Goal: Find specific page/section: Find specific page/section

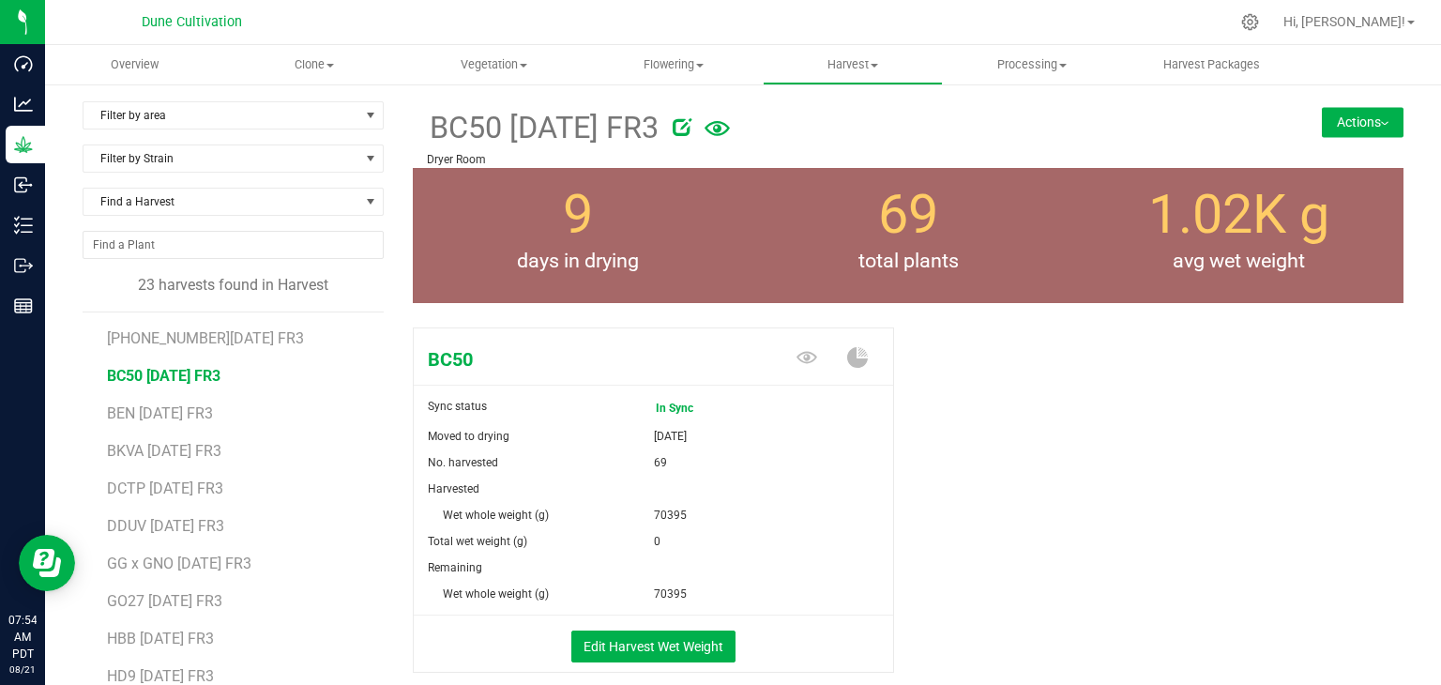
scroll to position [172, 0]
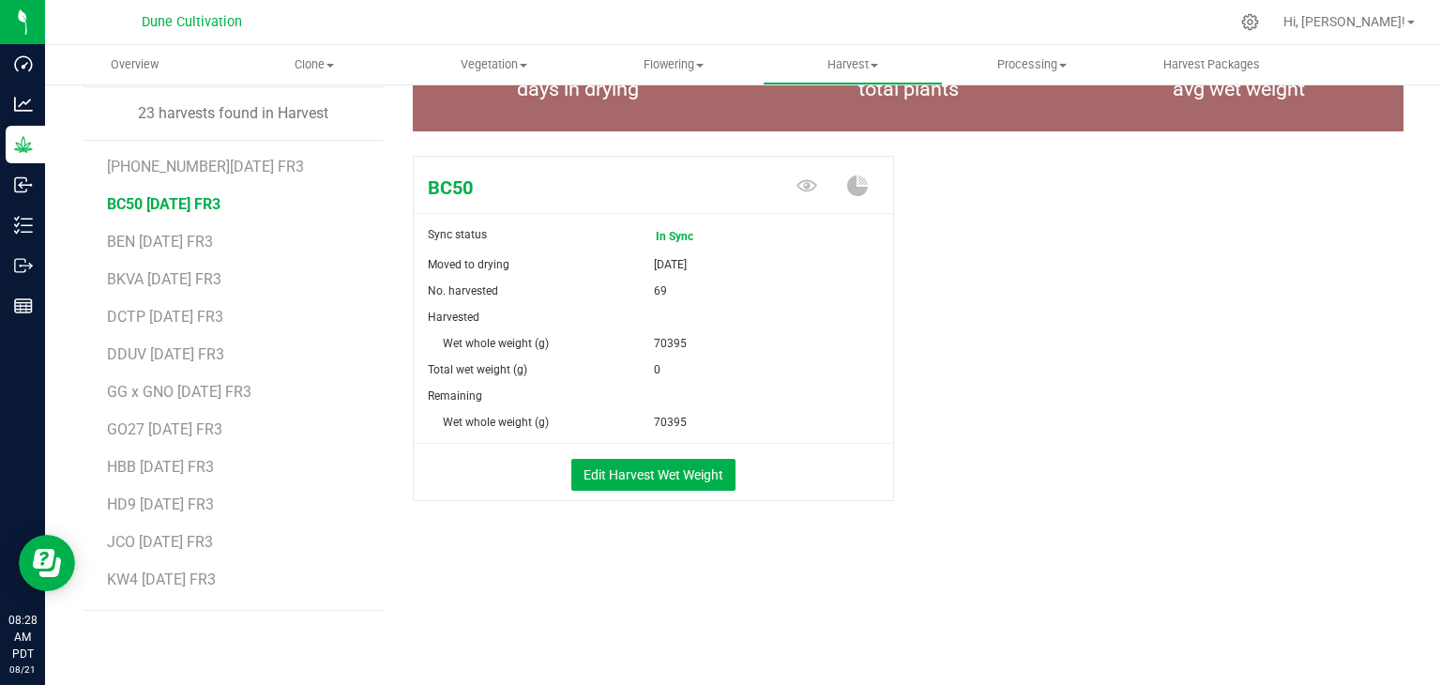
drag, startPoint x: 1146, startPoint y: 505, endPoint x: 1123, endPoint y: 519, distance: 26.6
click at [1133, 508] on div "BC50 Sync status In Sync Moved to drying [DATE] No. harvested 69 Harvested Wet …" at bounding box center [908, 348] width 991 height 400
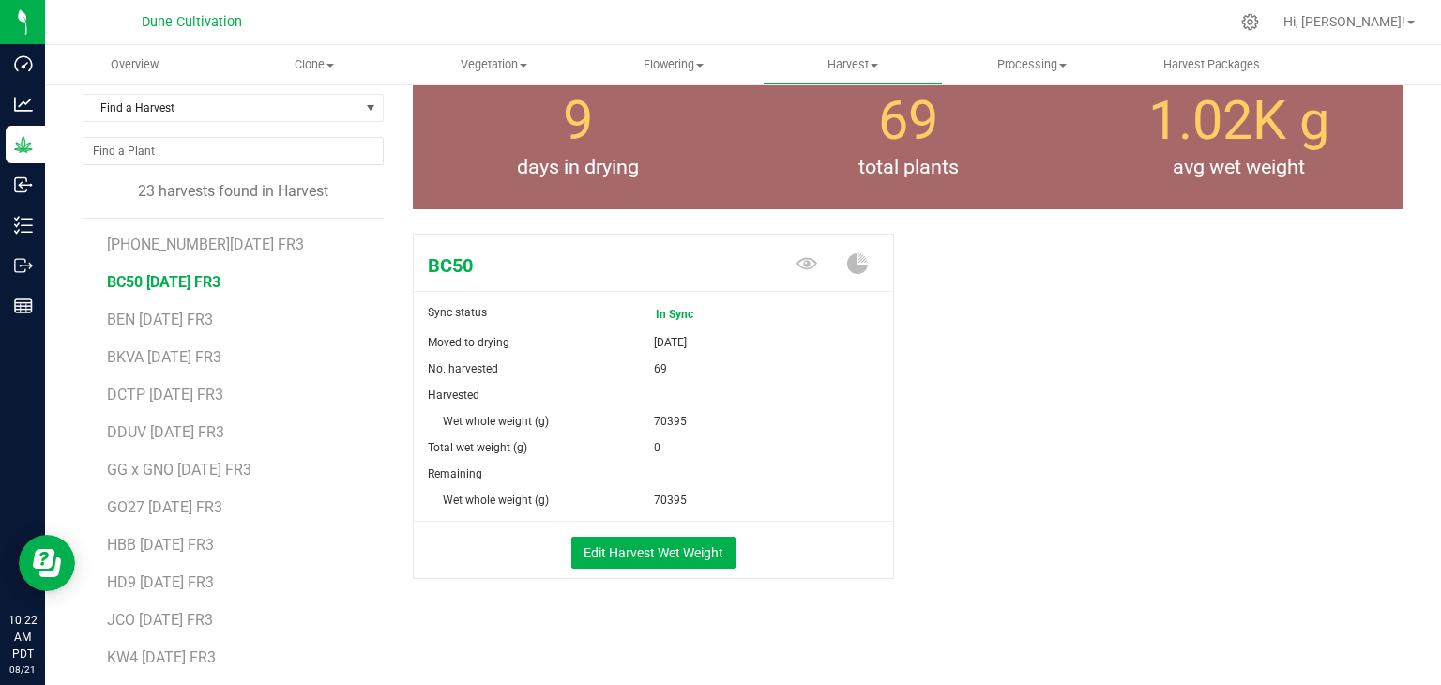
scroll to position [0, 0]
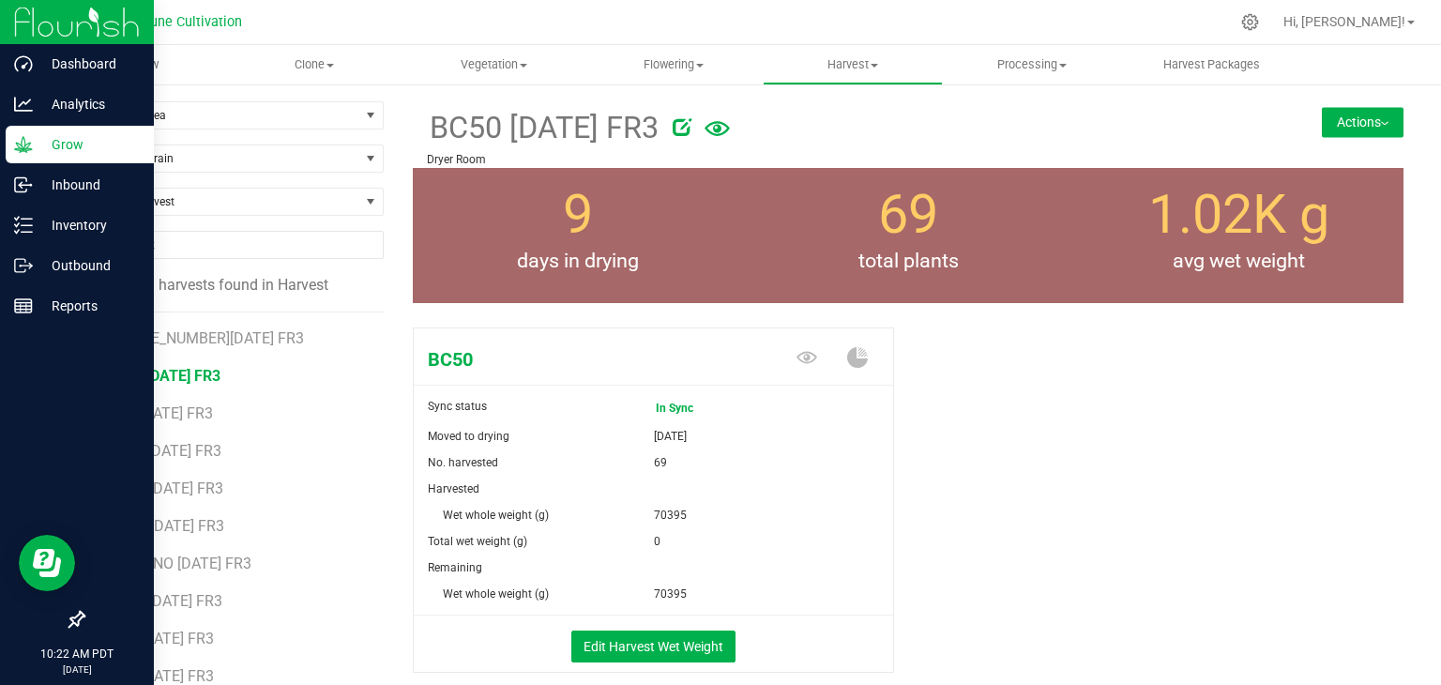
click at [86, 136] on p "Grow" at bounding box center [89, 144] width 113 height 23
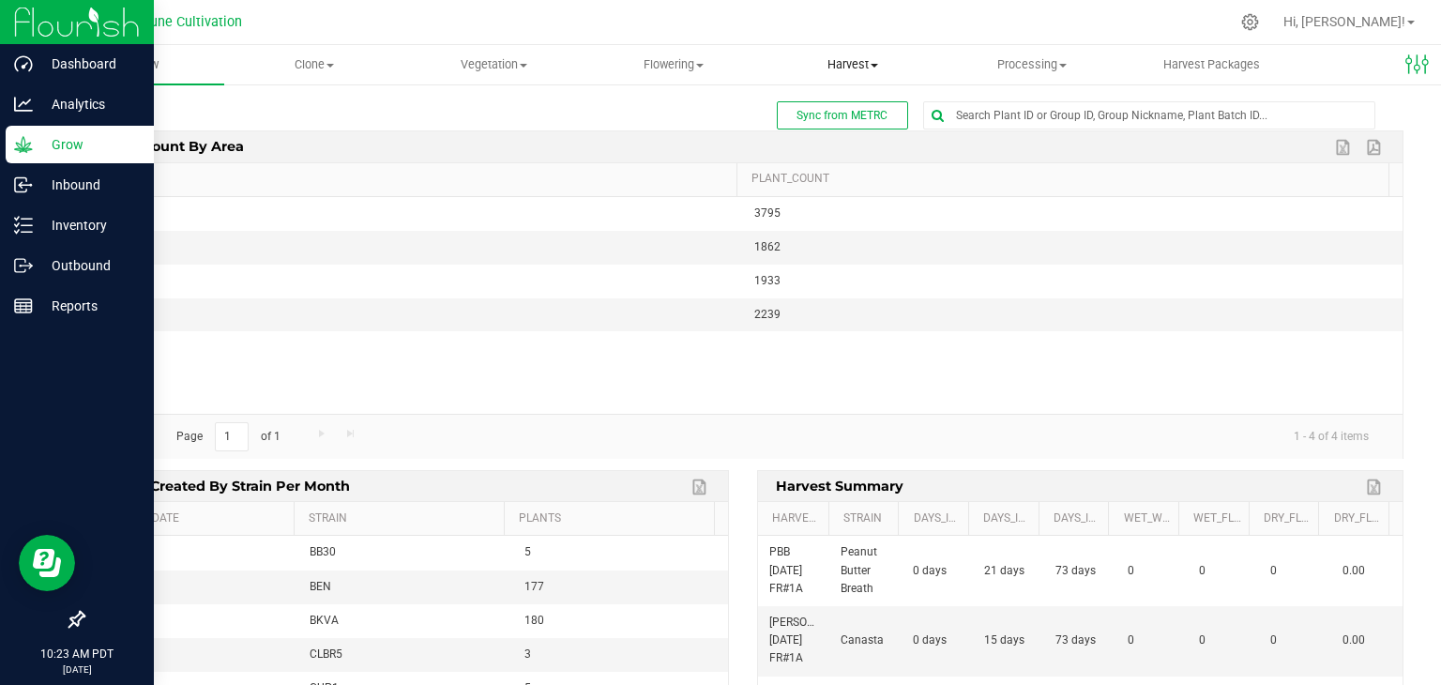
click at [872, 56] on span "Harvest" at bounding box center [852, 64] width 177 height 17
click at [849, 129] on span "Harvested plants" at bounding box center [840, 136] width 154 height 16
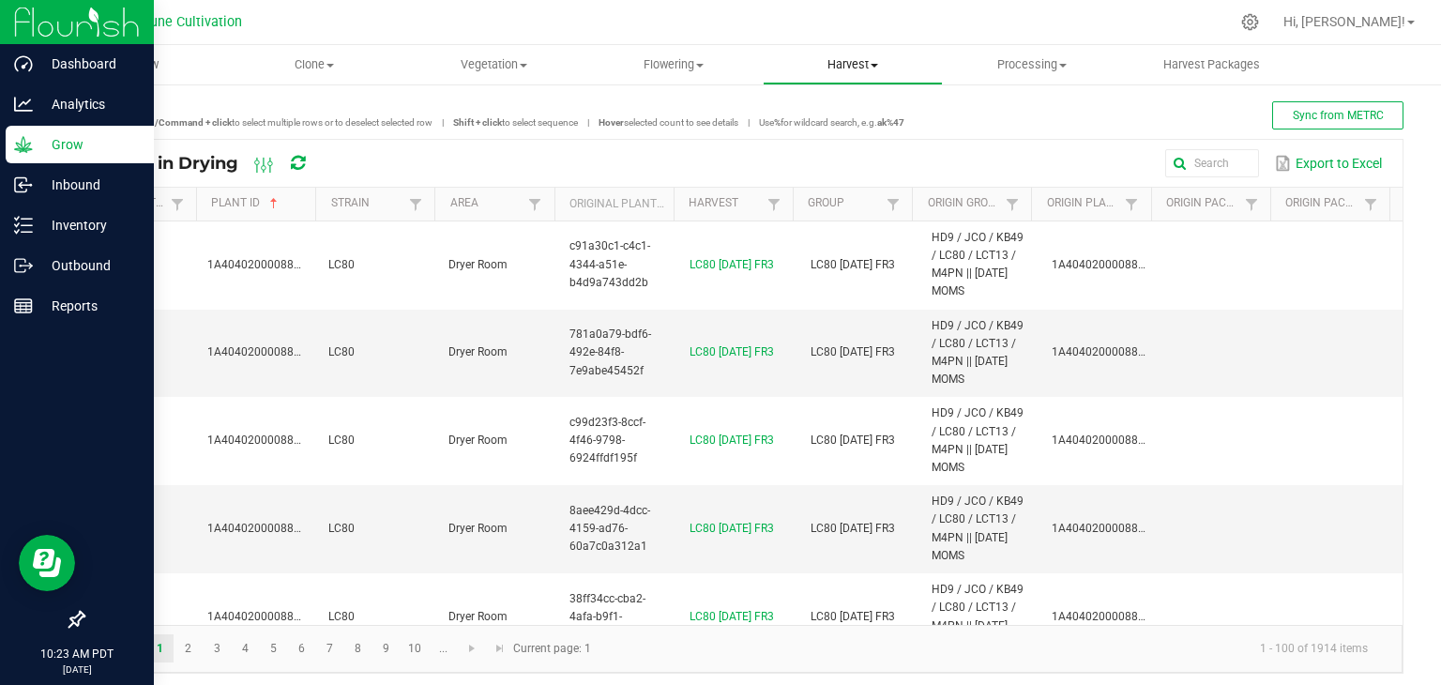
click at [839, 62] on span "Harvest" at bounding box center [852, 64] width 177 height 17
click at [824, 121] on span "Harvests" at bounding box center [815, 113] width 104 height 16
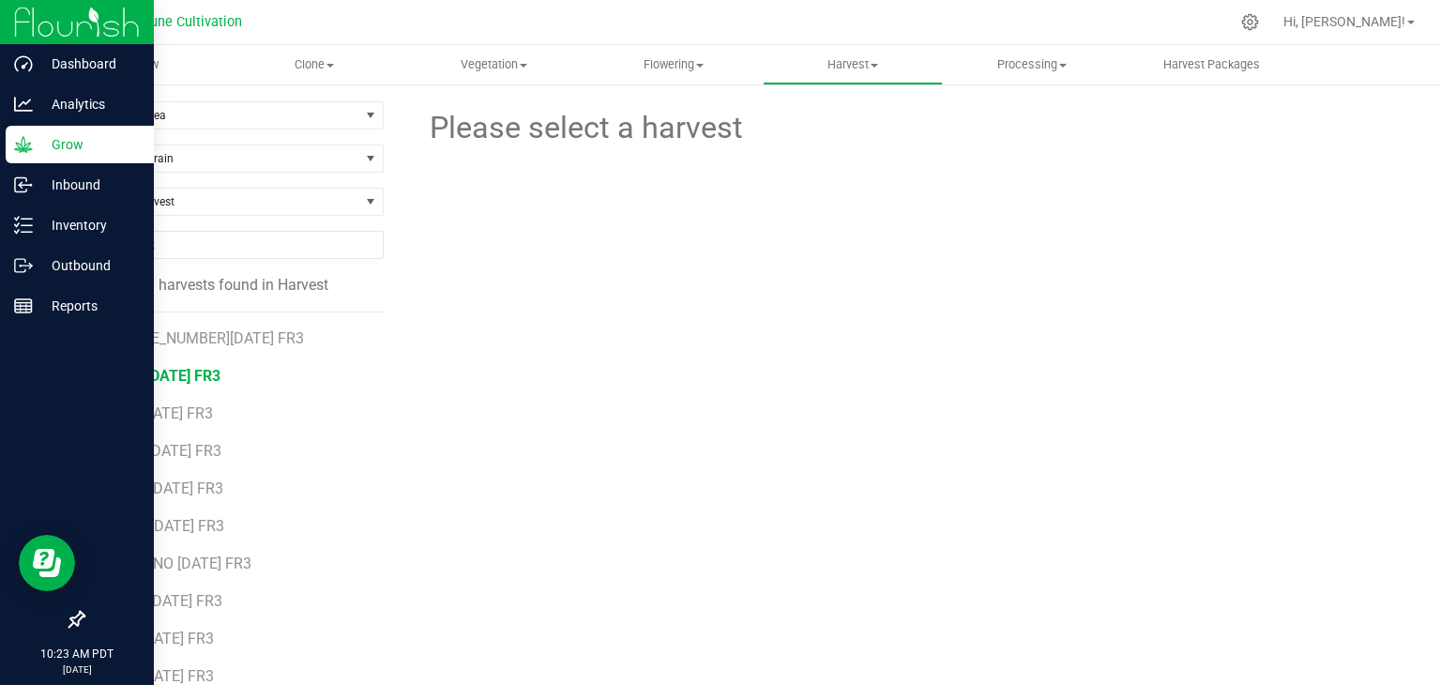
click at [161, 379] on span "BC50 [DATE] FR3" at bounding box center [164, 376] width 114 height 18
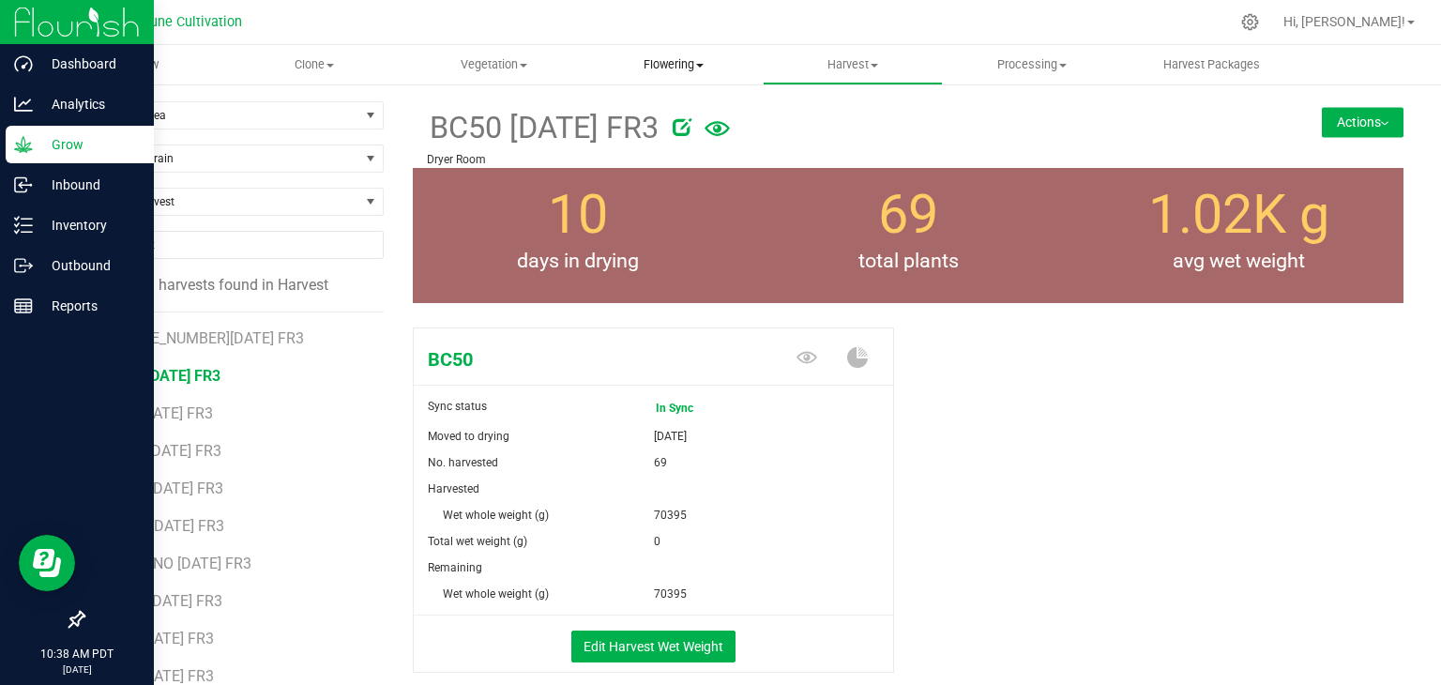
click at [666, 57] on span "Flowering" at bounding box center [672, 64] width 177 height 17
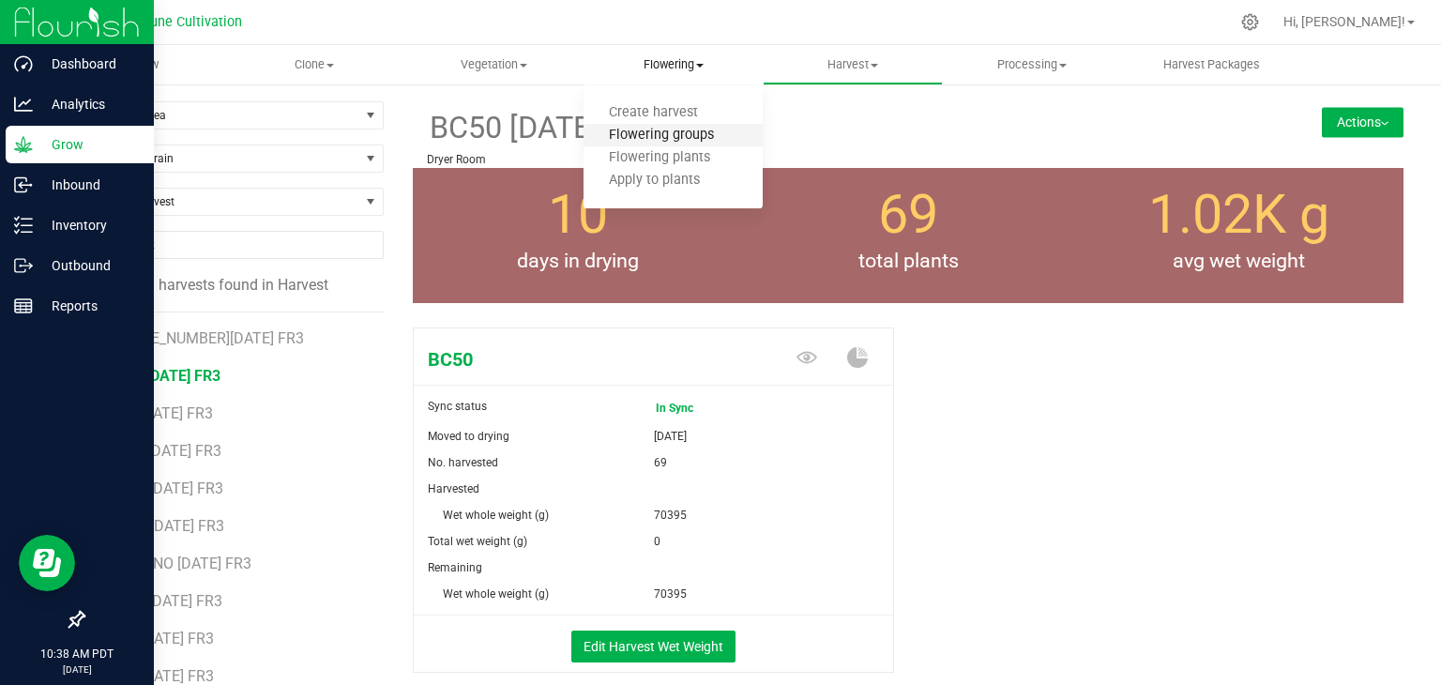
click at [713, 132] on span "Flowering groups" at bounding box center [662, 136] width 156 height 16
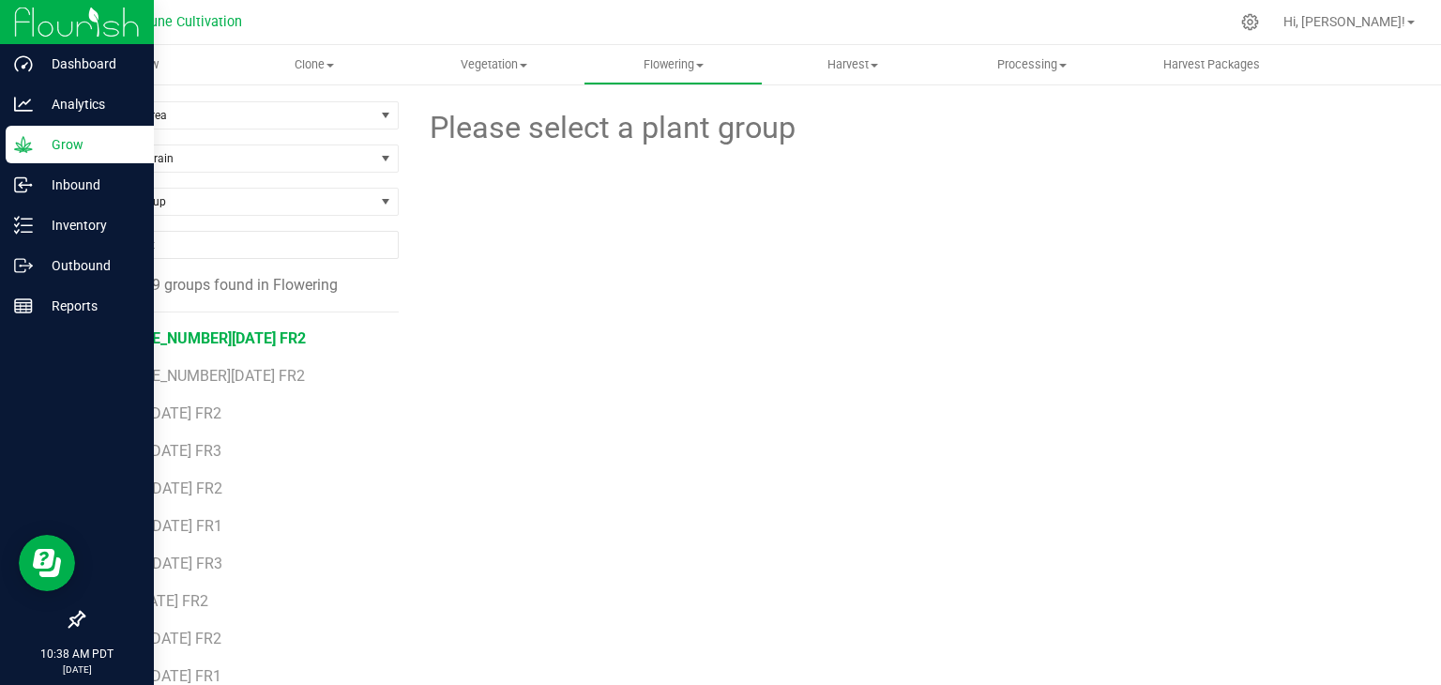
click at [204, 341] on span "[PHONE_NUMBER][DATE] FR2" at bounding box center [207, 338] width 198 height 18
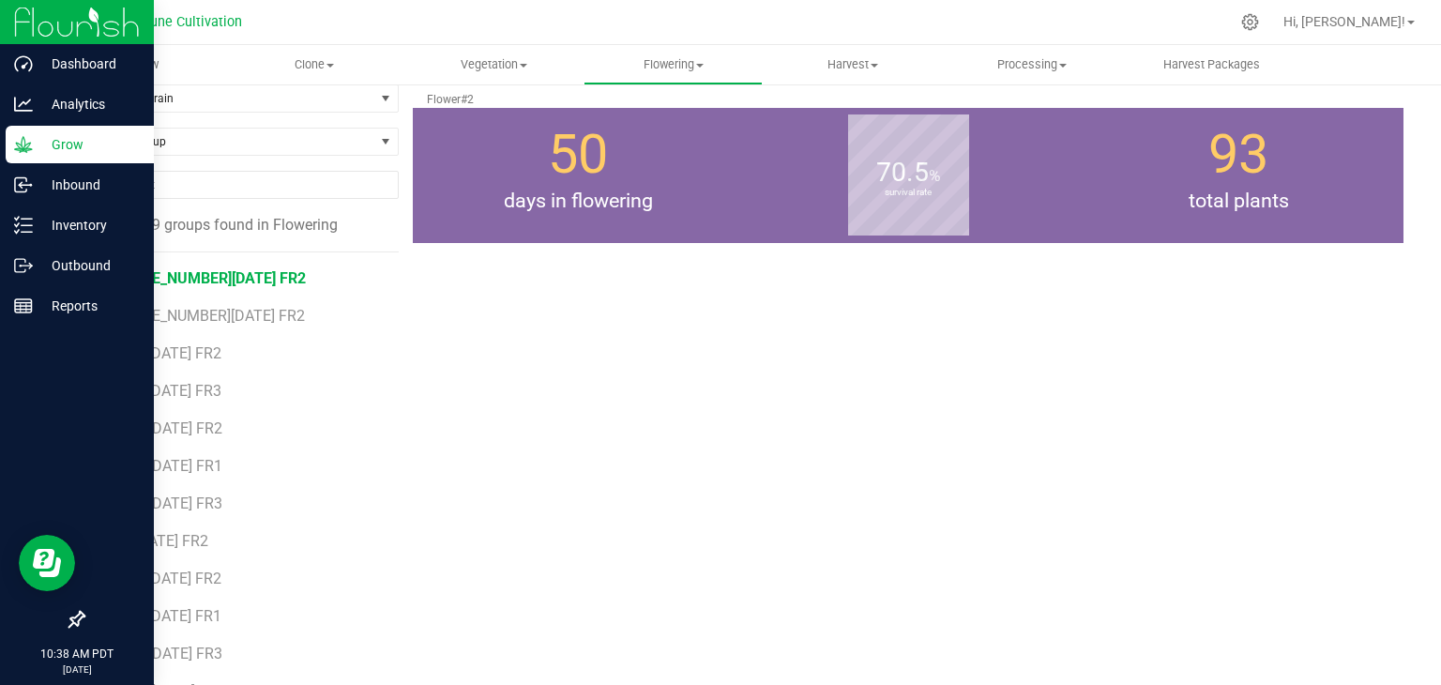
scroll to position [114, 0]
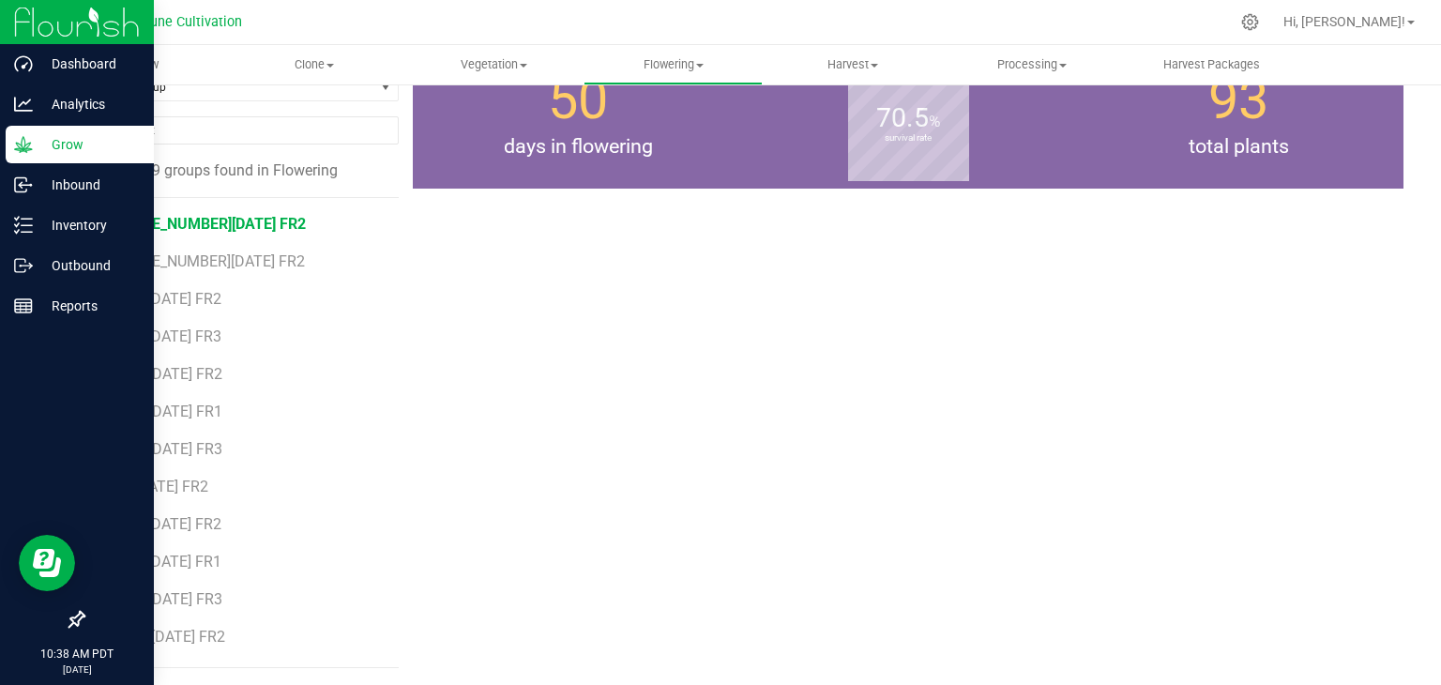
click at [197, 237] on li "[PHONE_NUMBER][DATE] FR2" at bounding box center [247, 254] width 278 height 38
click at [220, 217] on span "[PHONE_NUMBER][DATE] FR2" at bounding box center [207, 224] width 198 height 18
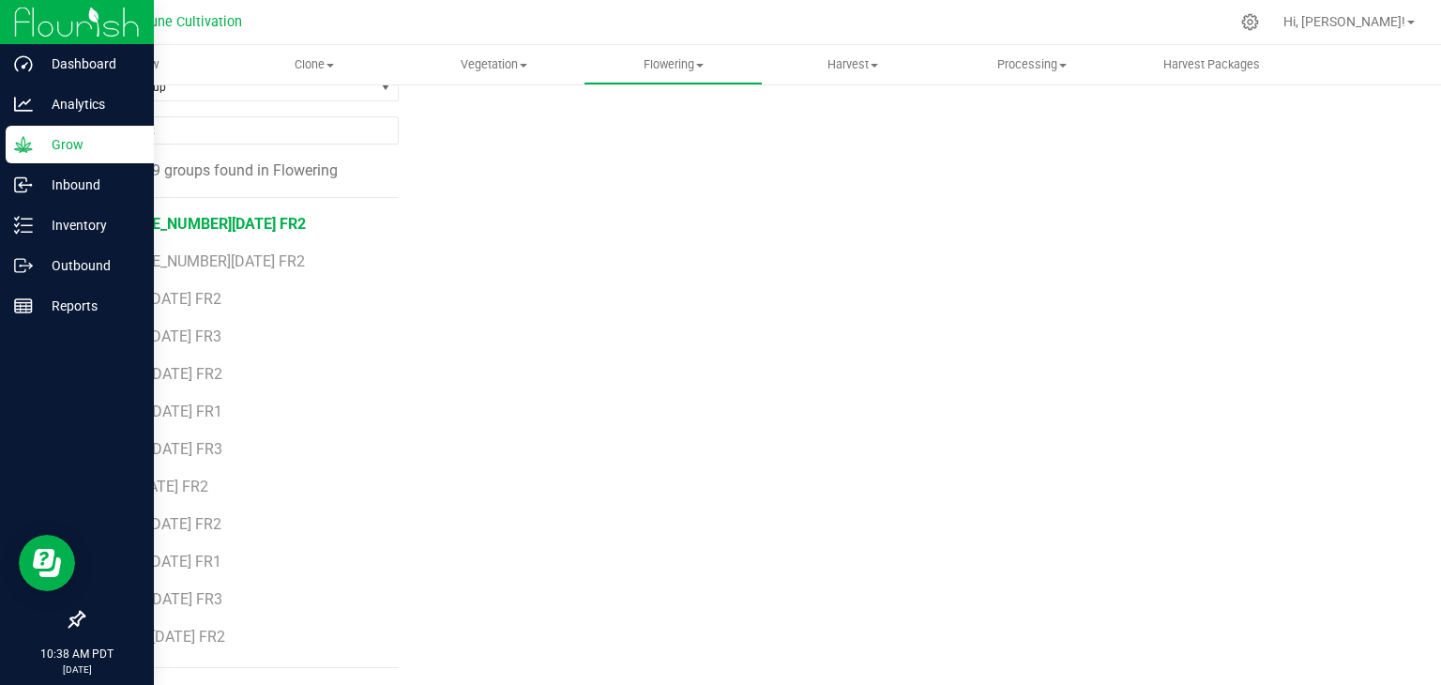
click at [218, 215] on span "[PHONE_NUMBER][DATE] FR2" at bounding box center [207, 224] width 198 height 18
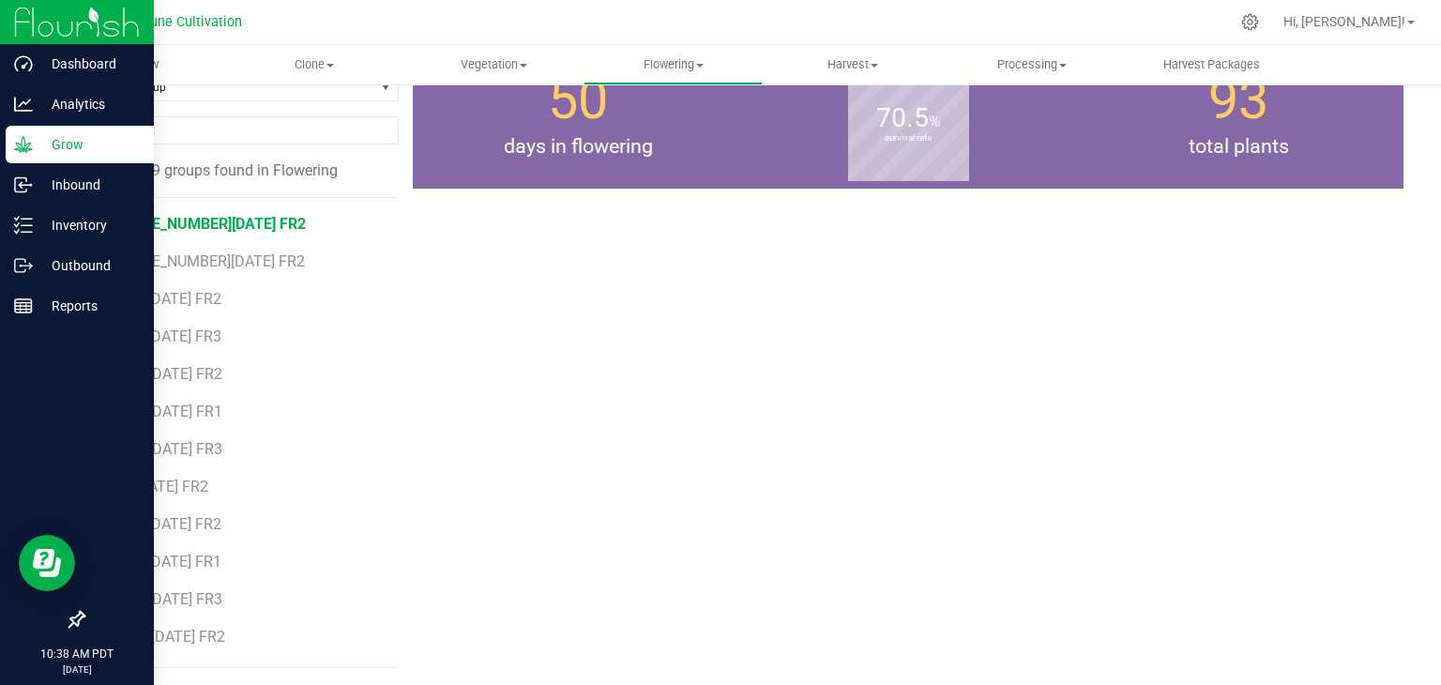
click at [195, 249] on li "[PHONE_NUMBER][DATE] FR2" at bounding box center [247, 254] width 278 height 38
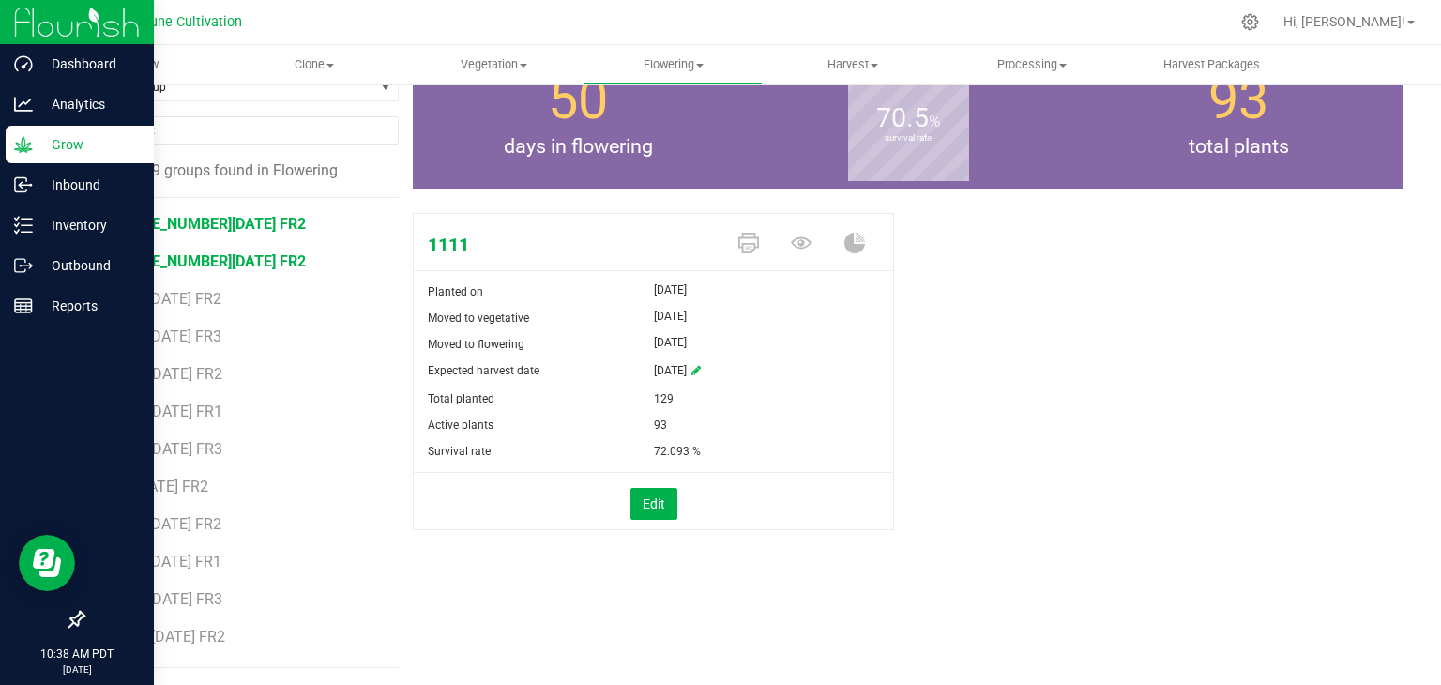
click at [193, 255] on span "[PHONE_NUMBER][DATE] FR2" at bounding box center [207, 261] width 198 height 18
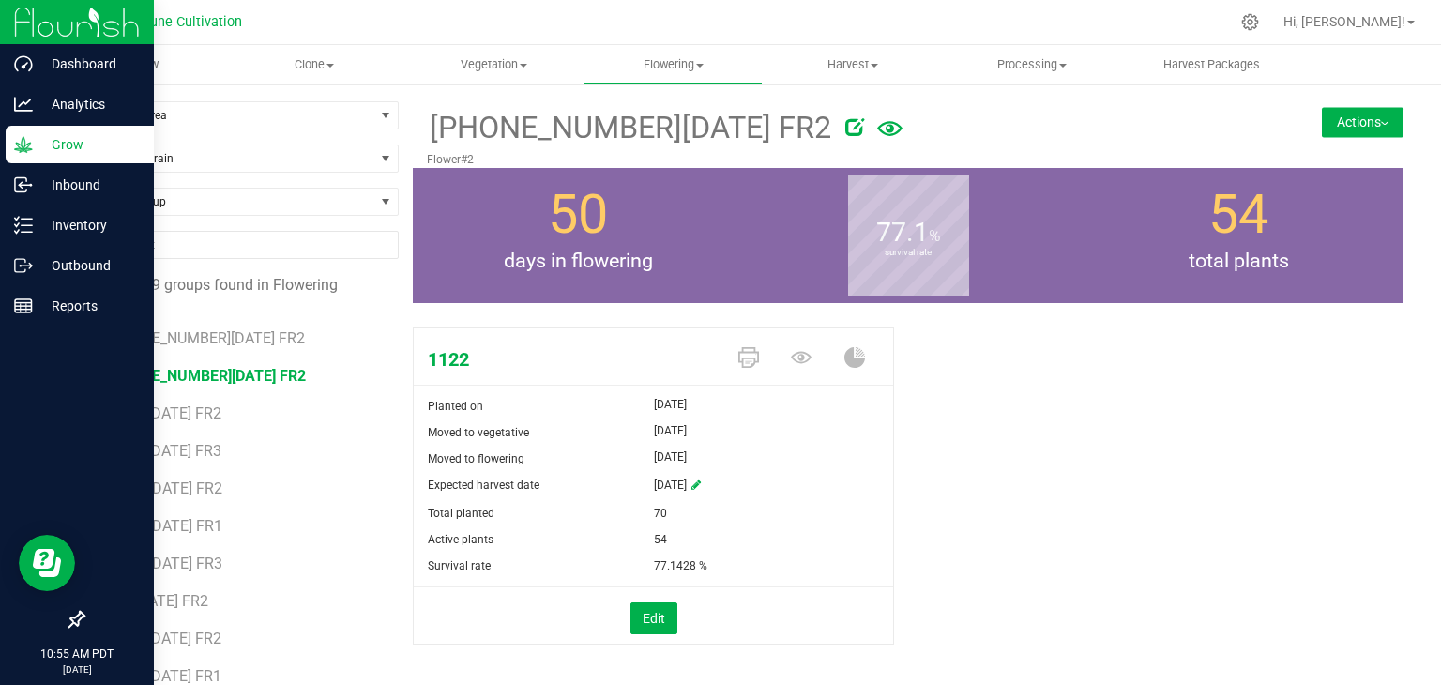
click at [80, 147] on p "Grow" at bounding box center [89, 144] width 113 height 23
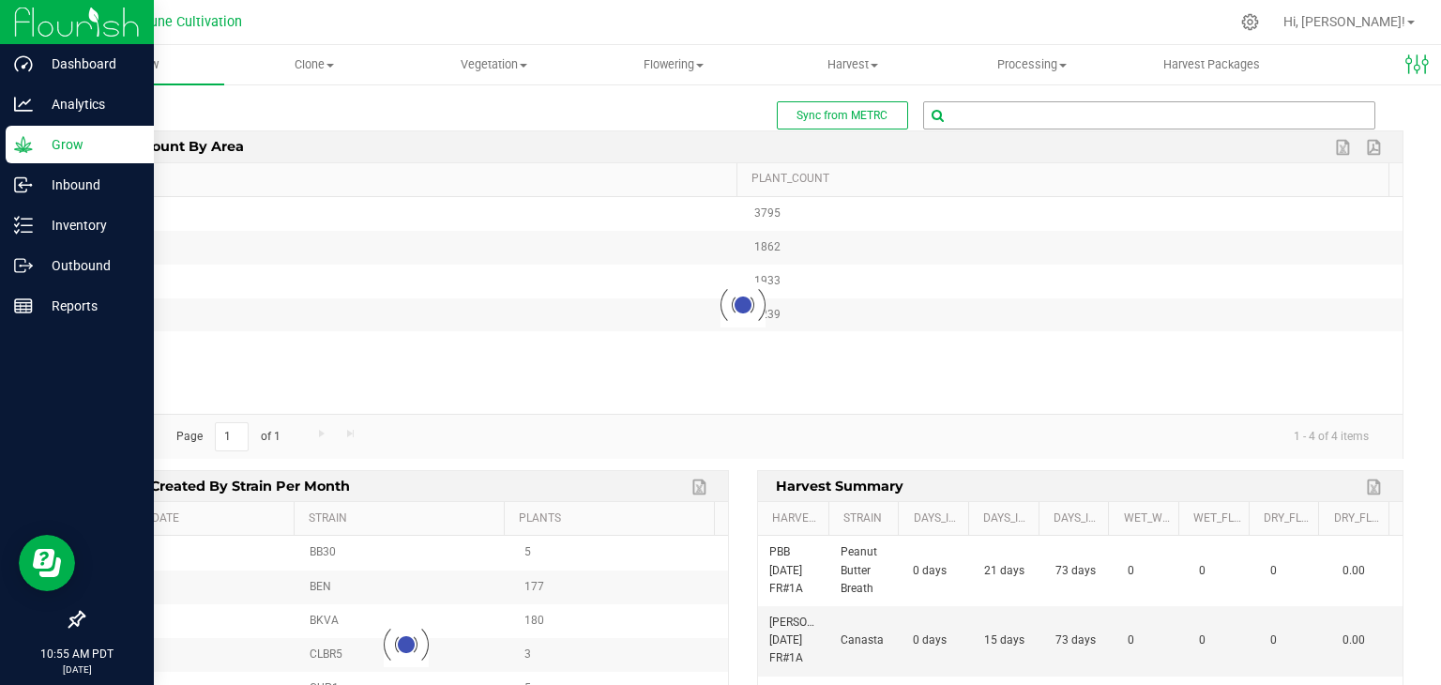
click at [978, 123] on input "text" at bounding box center [1149, 115] width 450 height 26
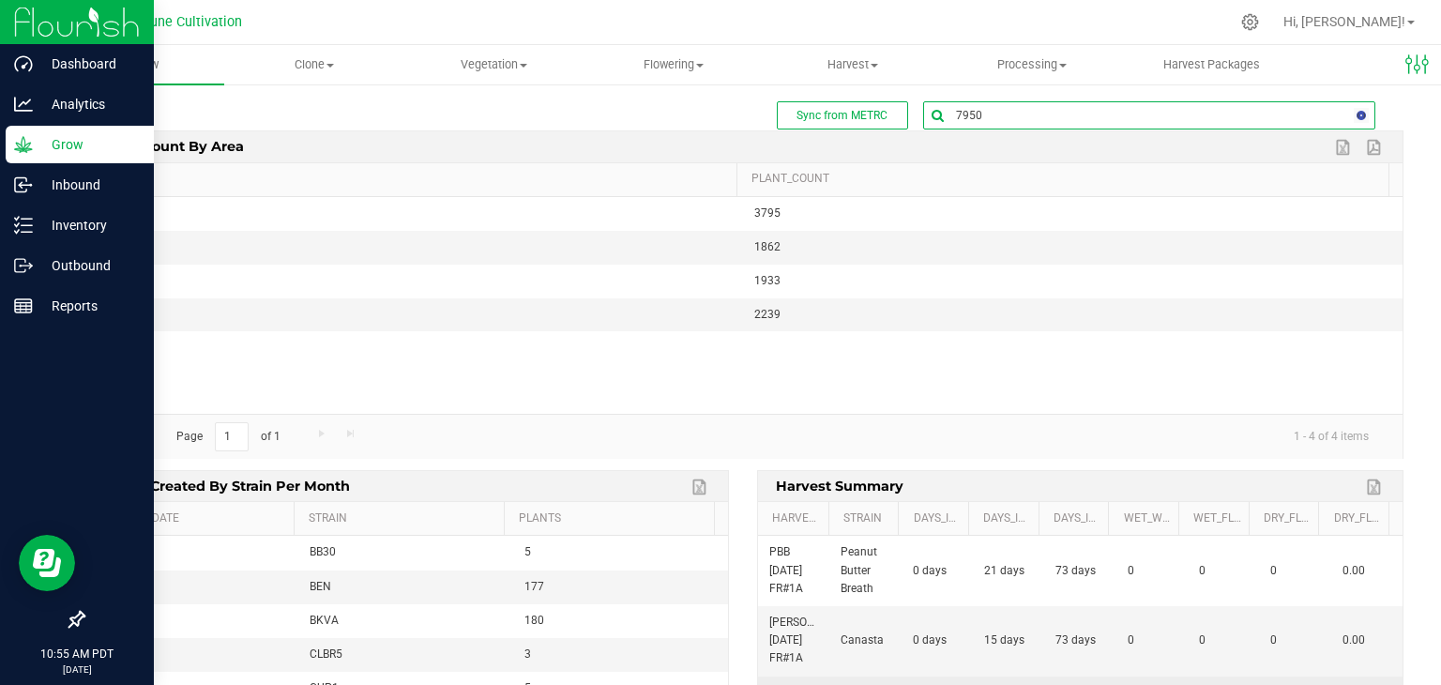
type input "79507"
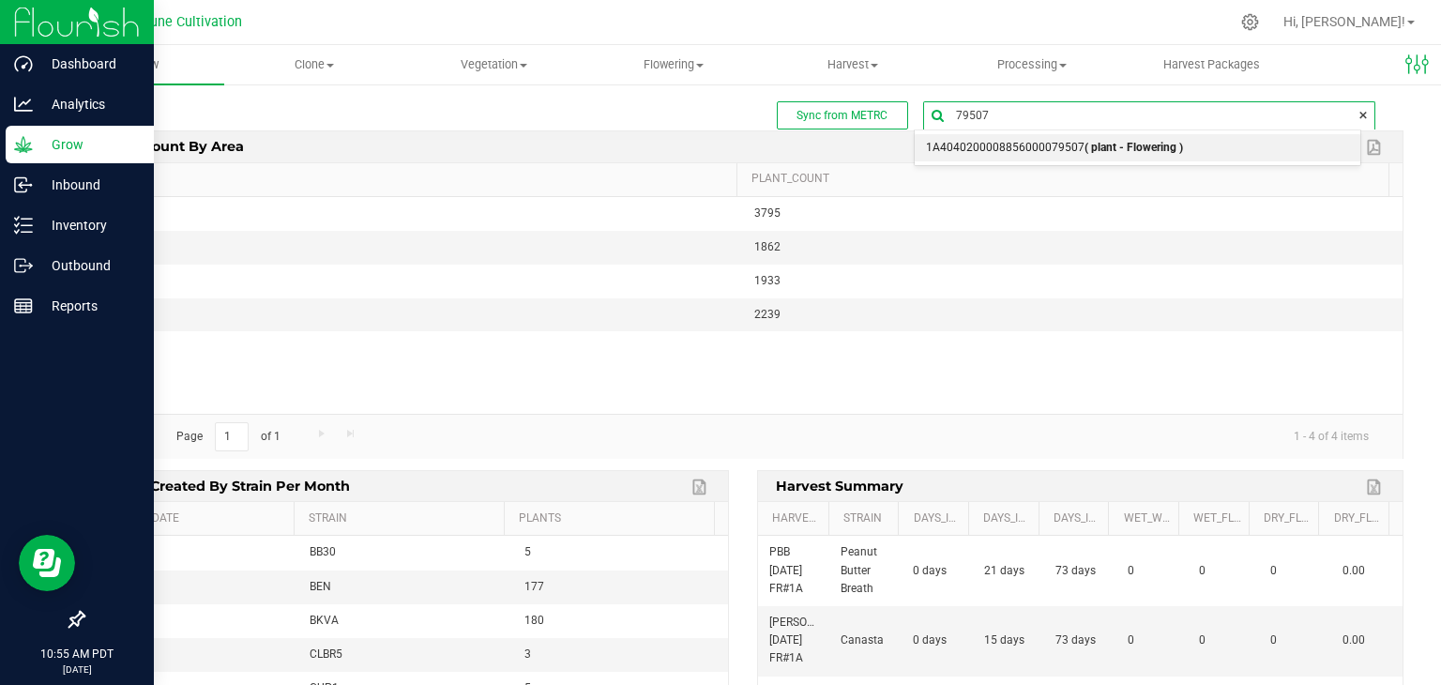
click at [1091, 147] on b "( plant - Flowering )" at bounding box center [1134, 147] width 99 height 13
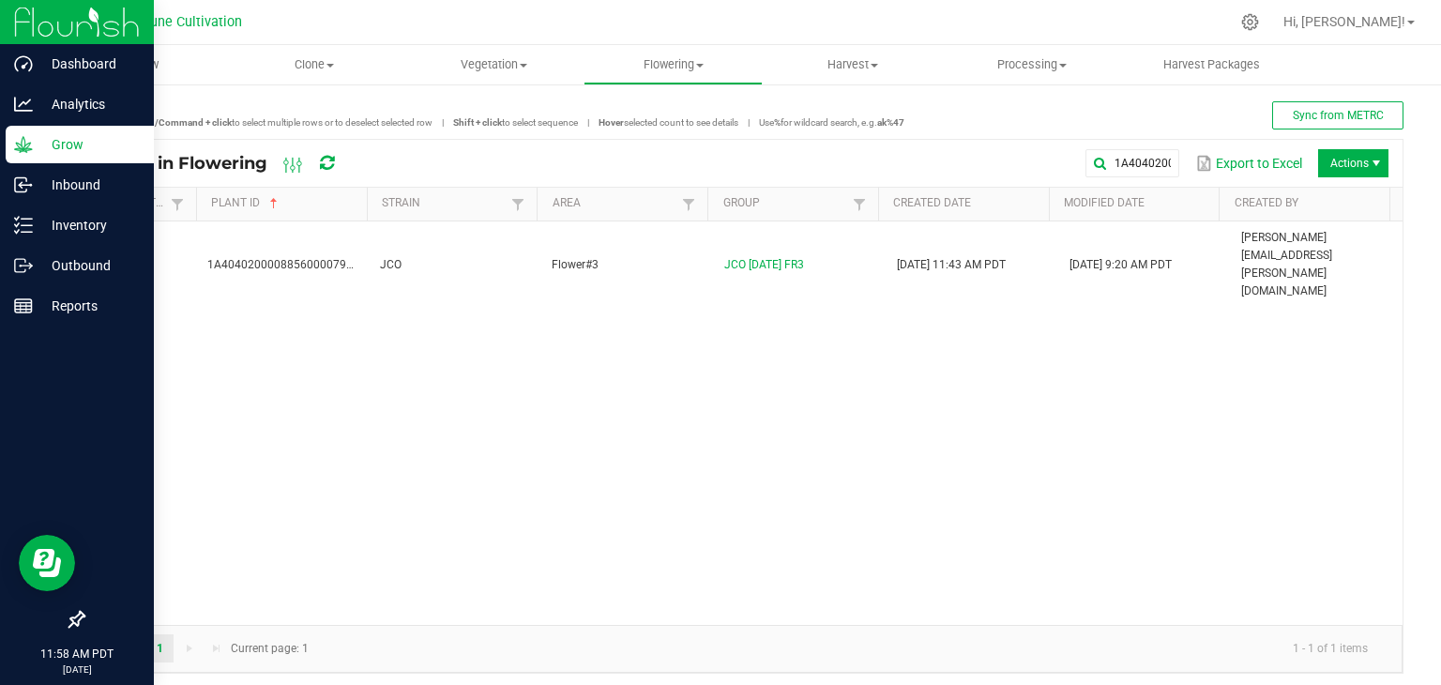
click at [723, 433] on div "1A4040200008856000079507 JCO Flower#3 JCO [DATE] FR3 [DATE] 11:43 AM PDT [DATE]…" at bounding box center [742, 422] width 1319 height 403
click at [459, 508] on div "1A4040200008856000079507 JCO Flower#3 JCO [DATE] FR3 [DATE] 11:43 AM PDT [DATE]…" at bounding box center [742, 422] width 1319 height 403
click at [485, 489] on div "1A4040200008856000079507 JCO Flower#3 JCO [DATE] FR3 [DATE] 11:43 AM PDT [DATE]…" at bounding box center [742, 422] width 1319 height 403
click at [487, 479] on div "1A4040200008856000079507 JCO Flower#3 JCO [DATE] FR3 [DATE] 11:43 AM PDT [DATE]…" at bounding box center [742, 422] width 1319 height 403
